Goal: Transaction & Acquisition: Purchase product/service

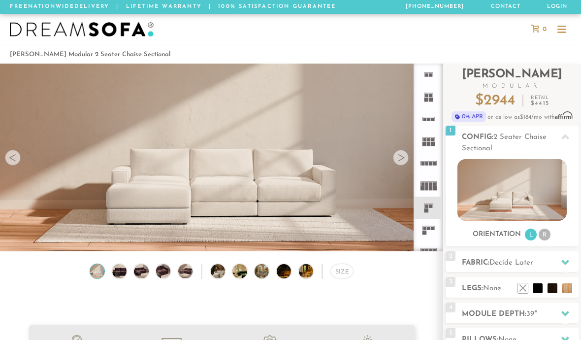
click at [400, 157] on div at bounding box center [401, 158] width 16 height 16
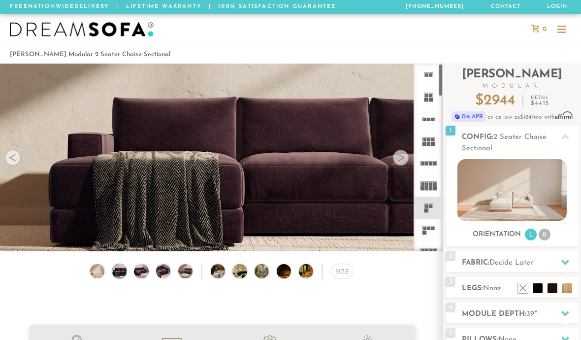
click at [425, 211] on rect at bounding box center [426, 210] width 4 height 4
click at [403, 161] on div at bounding box center [401, 158] width 16 height 16
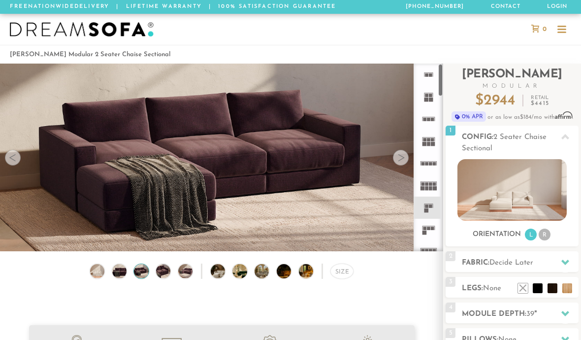
click at [426, 208] on icon at bounding box center [428, 207] width 22 height 22
click at [430, 186] on icon at bounding box center [428, 185] width 22 height 22
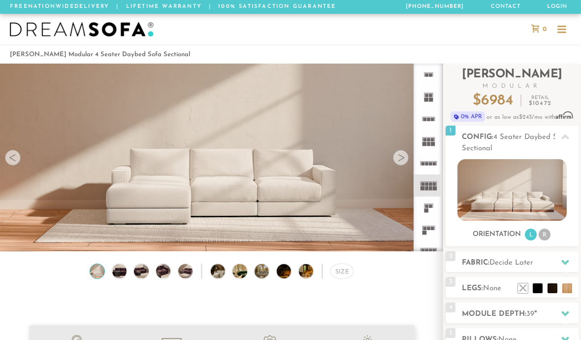
click at [429, 210] on icon at bounding box center [428, 207] width 22 height 22
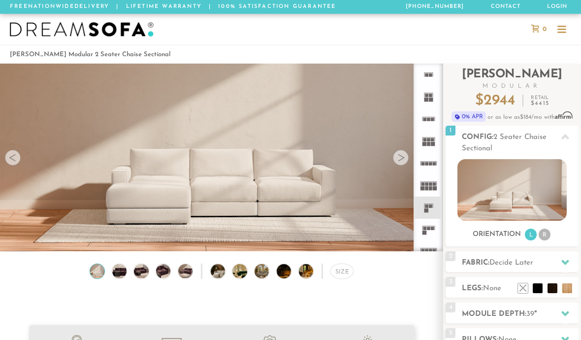
click at [428, 212] on rect at bounding box center [426, 210] width 4 height 4
click at [405, 158] on div at bounding box center [401, 158] width 16 height 16
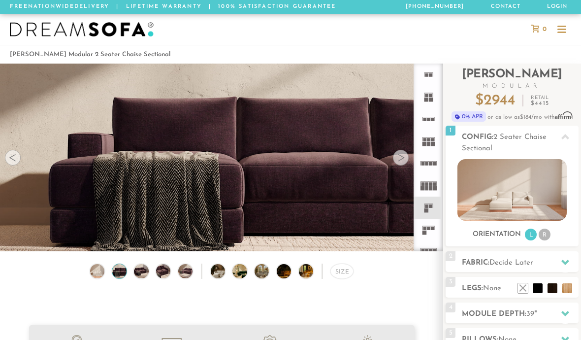
click at [413, 169] on video at bounding box center [221, 139] width 443 height 222
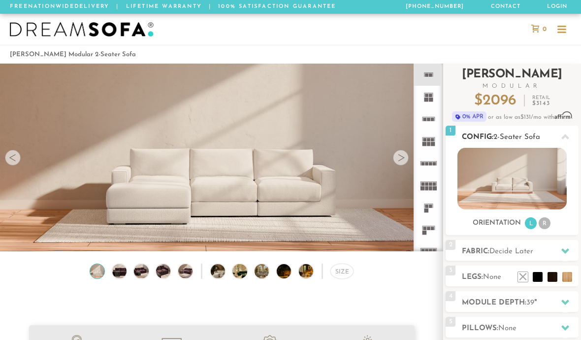
click at [497, 189] on img at bounding box center [511, 179] width 109 height 62
click at [548, 222] on li "R" at bounding box center [544, 223] width 12 height 12
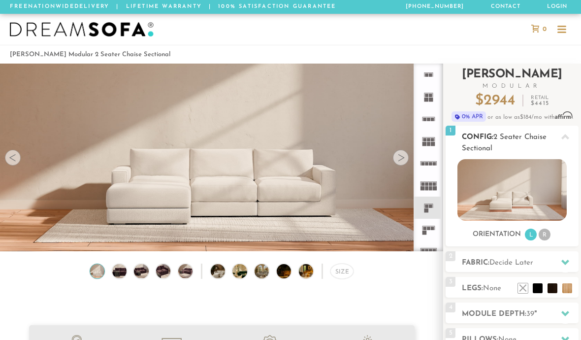
click at [550, 237] on li "R" at bounding box center [544, 234] width 12 height 12
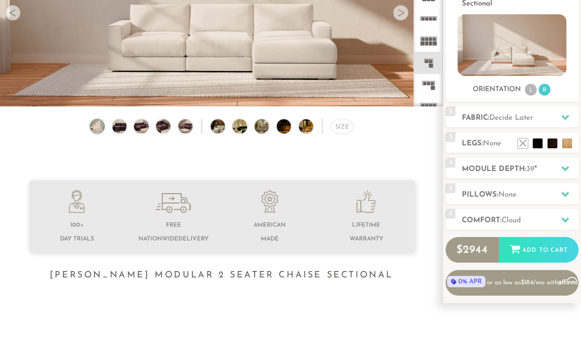
scroll to position [145, 0]
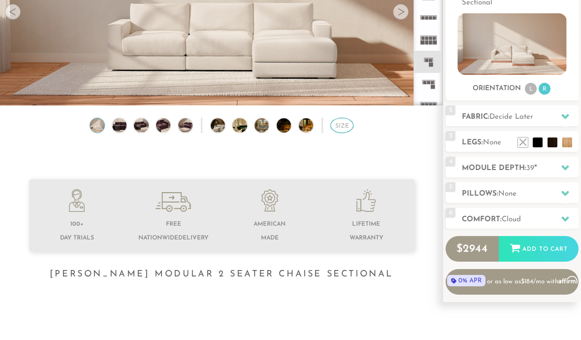
click at [350, 123] on div "Size" at bounding box center [341, 125] width 23 height 15
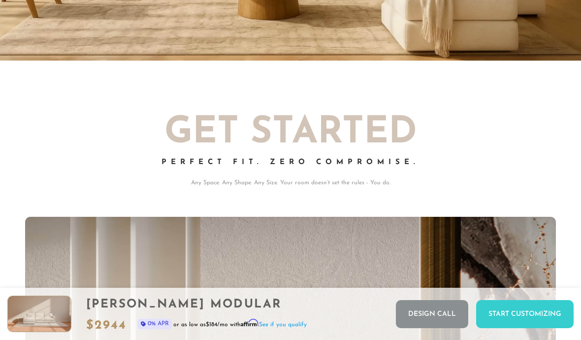
scroll to position [0, 0]
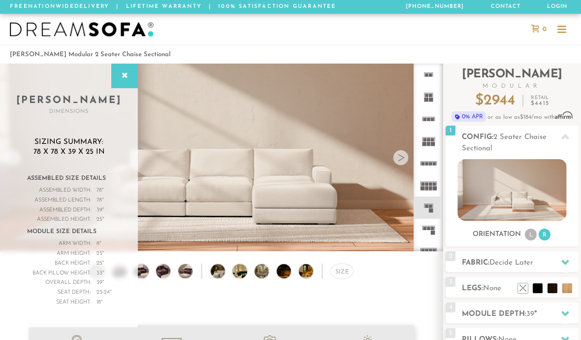
click at [565, 34] on div at bounding box center [561, 30] width 9 height 9
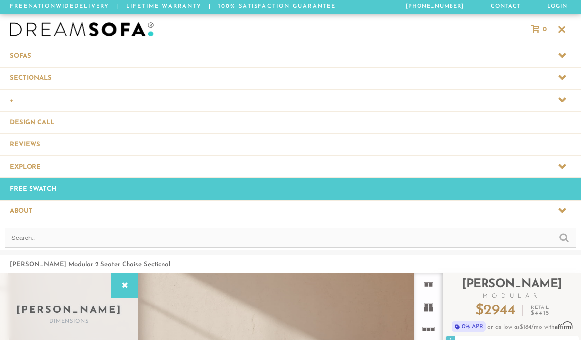
click at [564, 51] on span at bounding box center [290, 56] width 581 height 22
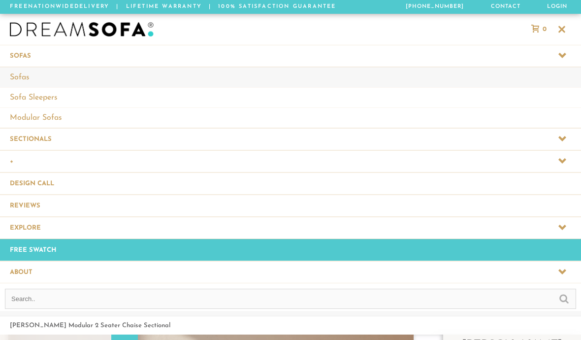
click at [19, 73] on link "Sofas" at bounding box center [290, 77] width 581 height 20
